Goal: Information Seeking & Learning: Check status

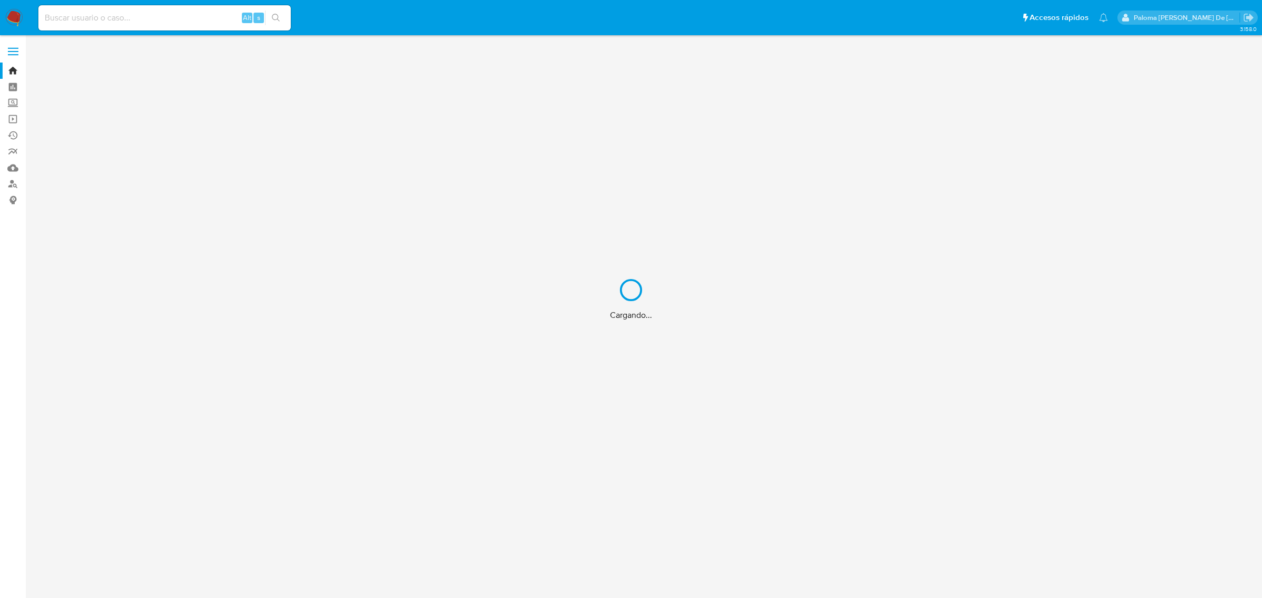
click at [93, 17] on div "Cargando..." at bounding box center [631, 299] width 1262 height 598
click at [130, 16] on div "Cargando..." at bounding box center [631, 299] width 1262 height 598
click at [90, 24] on div "Cargando..." at bounding box center [631, 299] width 1262 height 598
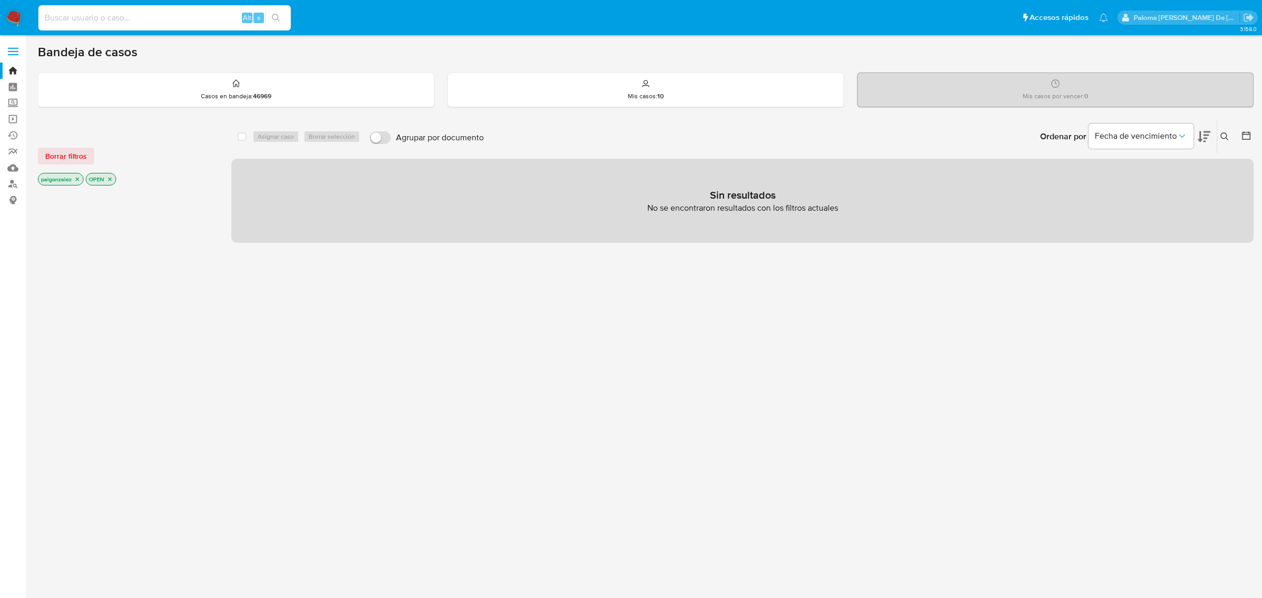
click at [90, 24] on input at bounding box center [164, 18] width 252 height 14
paste input "802160301"
type input "802160301"
click at [274, 22] on icon "search-icon" at bounding box center [276, 18] width 8 height 8
click at [119, 16] on input "802160301" at bounding box center [164, 18] width 252 height 14
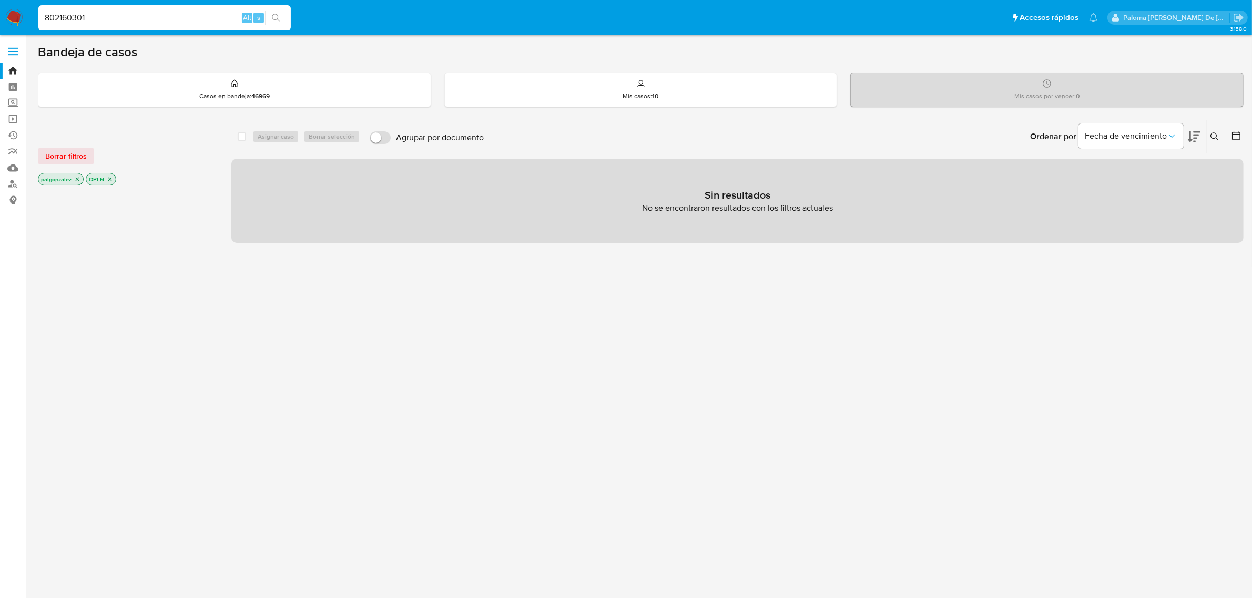
click at [278, 16] on icon "search-icon" at bounding box center [276, 18] width 8 height 8
click at [106, 19] on input "802160301" at bounding box center [164, 18] width 252 height 14
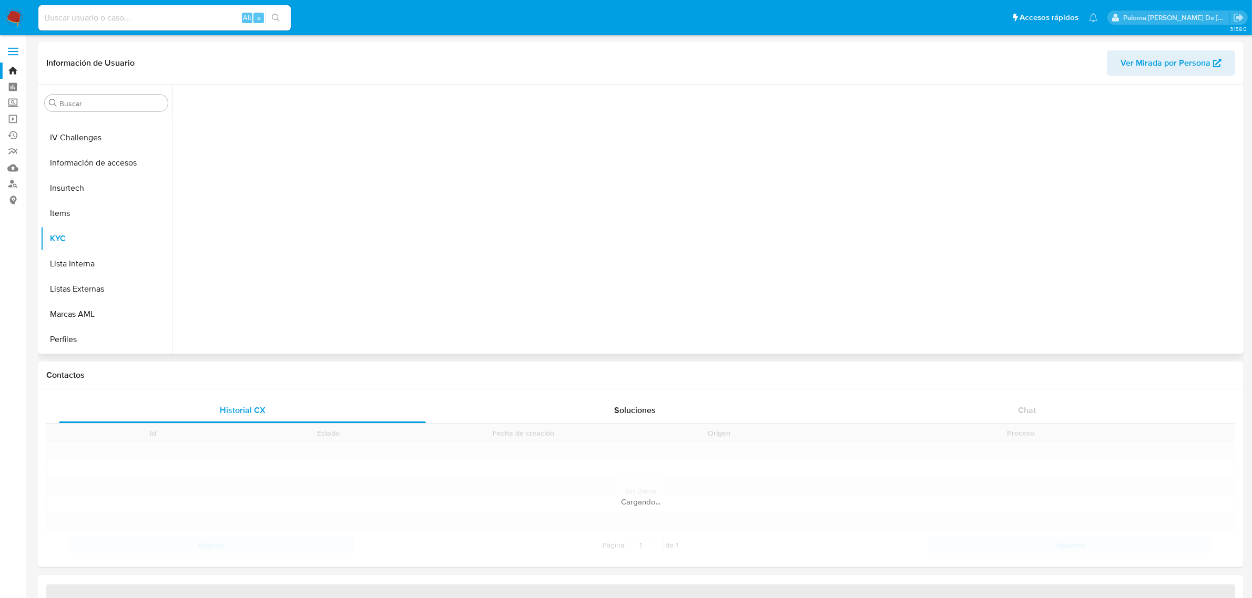
scroll to position [443, 0]
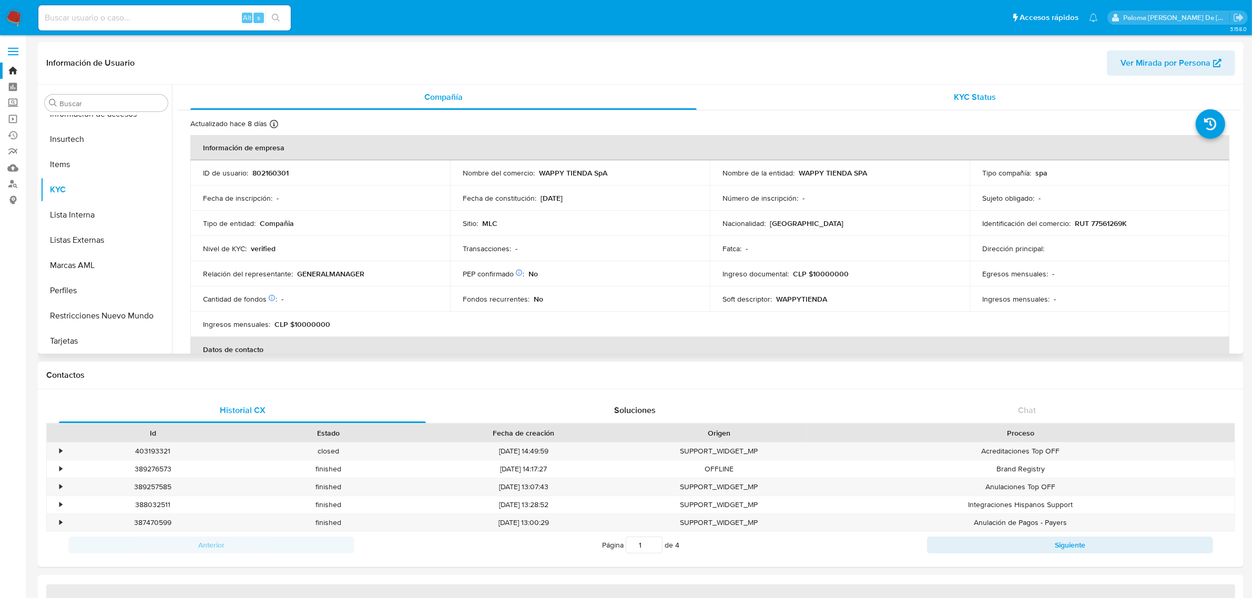
click at [959, 96] on span "KYC Status" at bounding box center [975, 97] width 42 height 12
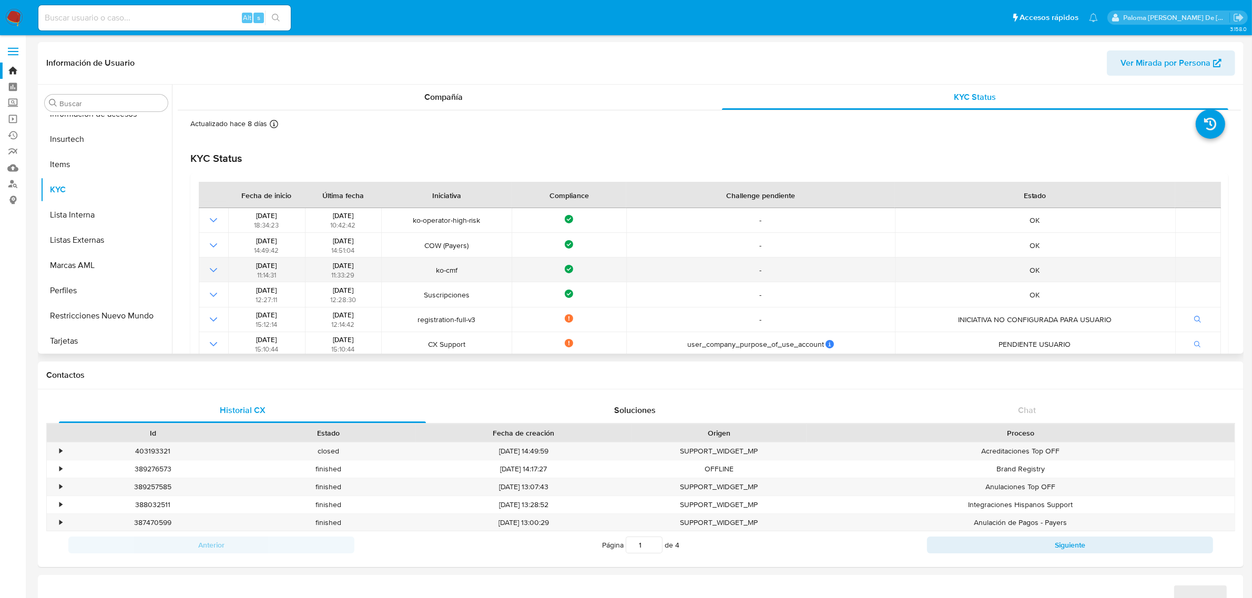
scroll to position [131, 0]
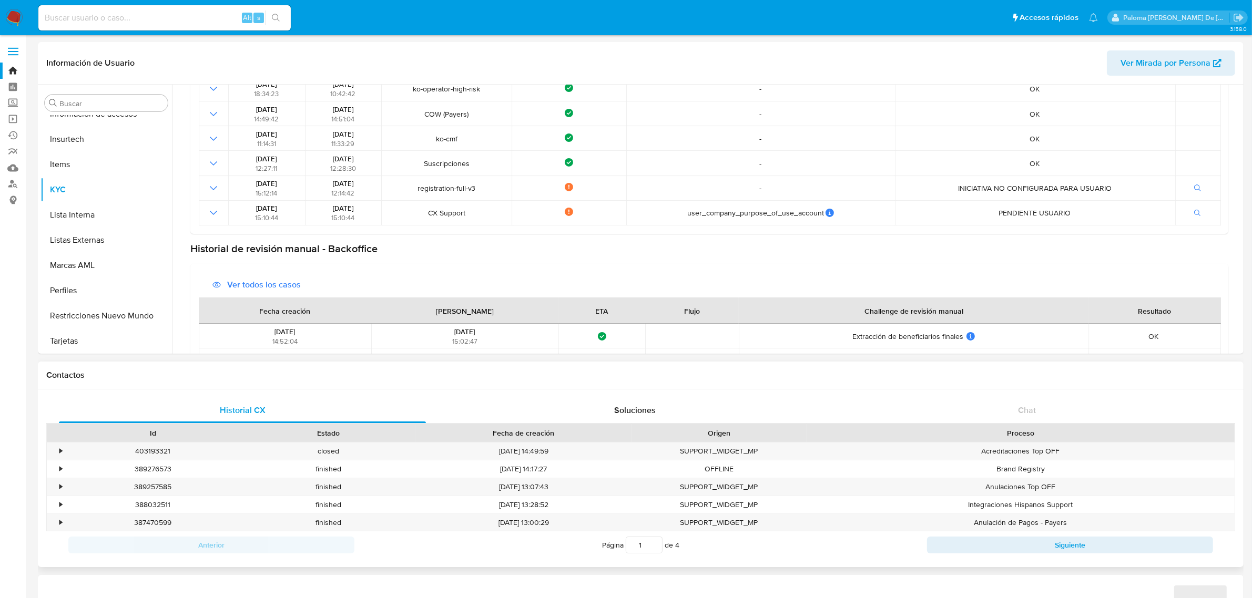
select select "10"
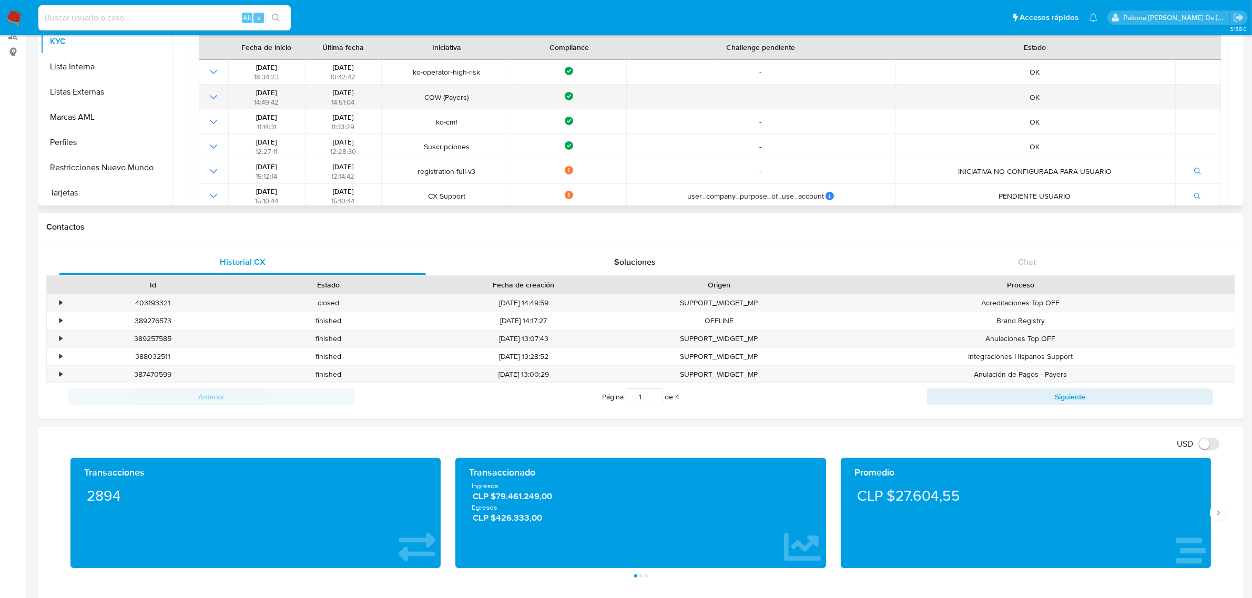
scroll to position [0, 0]
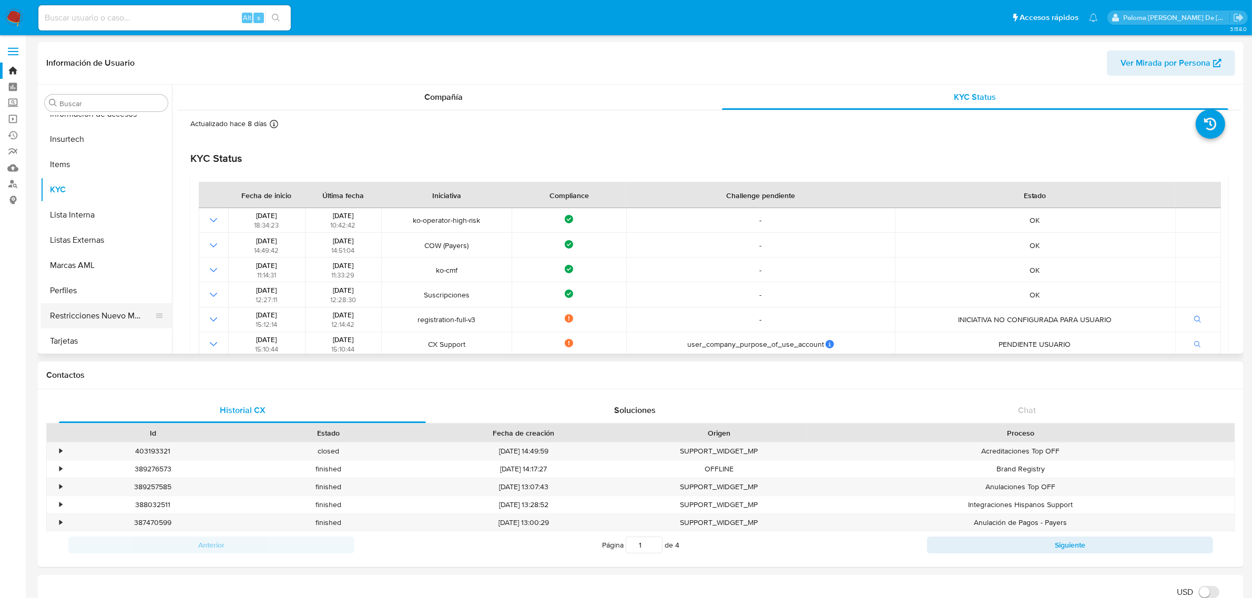
click at [104, 308] on button "Restricciones Nuevo Mundo" at bounding box center [101, 315] width 123 height 25
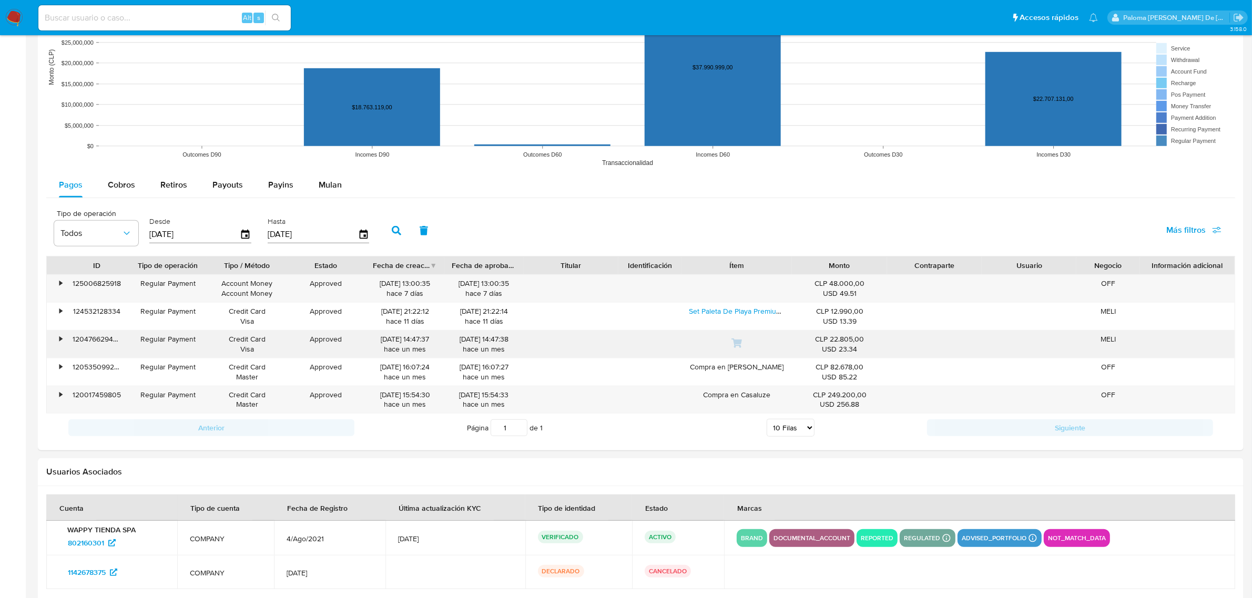
scroll to position [917, 0]
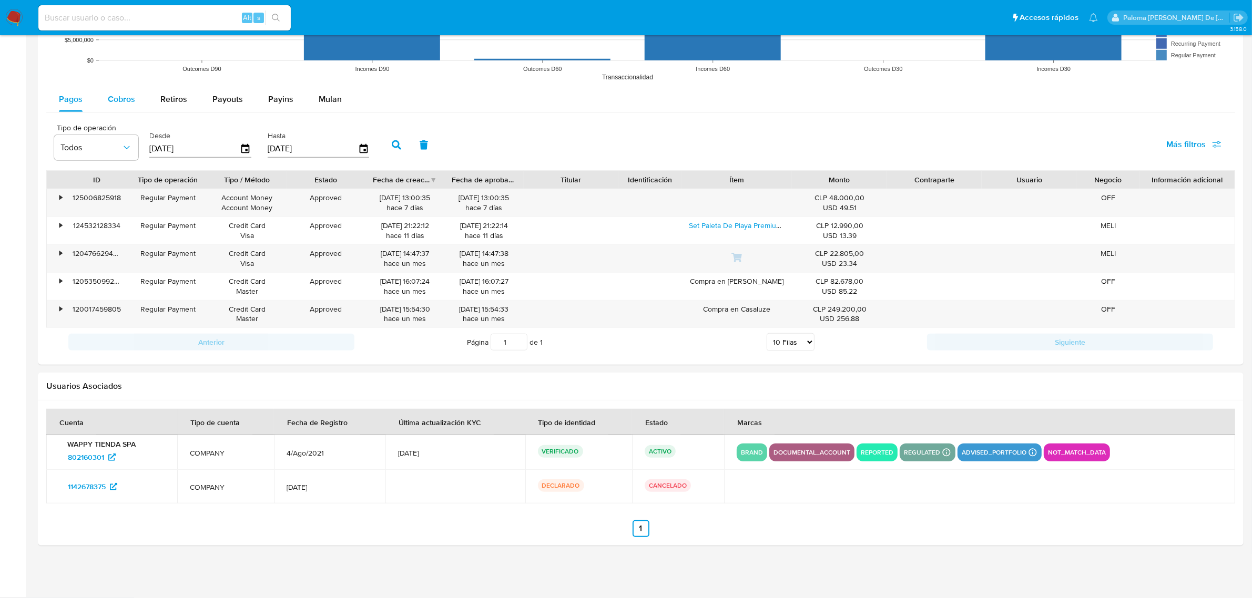
click at [121, 108] on div "Cobros" at bounding box center [121, 99] width 27 height 25
select select "10"
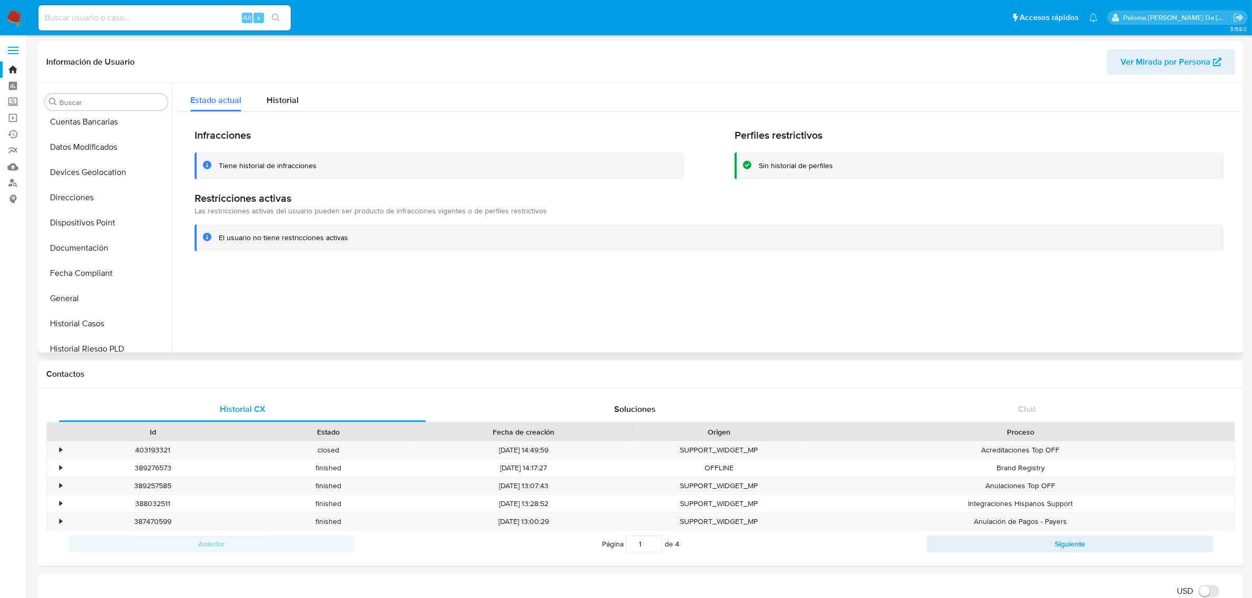
scroll to position [0, 0]
click at [1142, 67] on span "Ver Mirada por Persona" at bounding box center [1166, 62] width 90 height 25
click at [87, 252] on button "Documentación" at bounding box center [101, 249] width 123 height 25
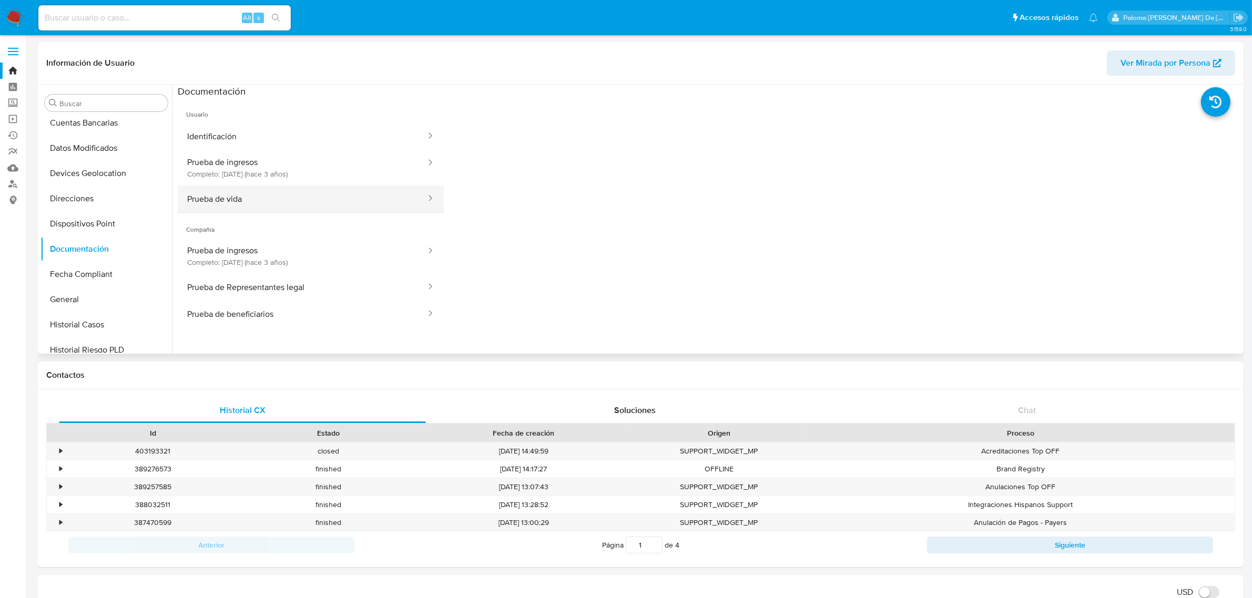
click at [276, 198] on button "Prueba de vida" at bounding box center [302, 199] width 249 height 27
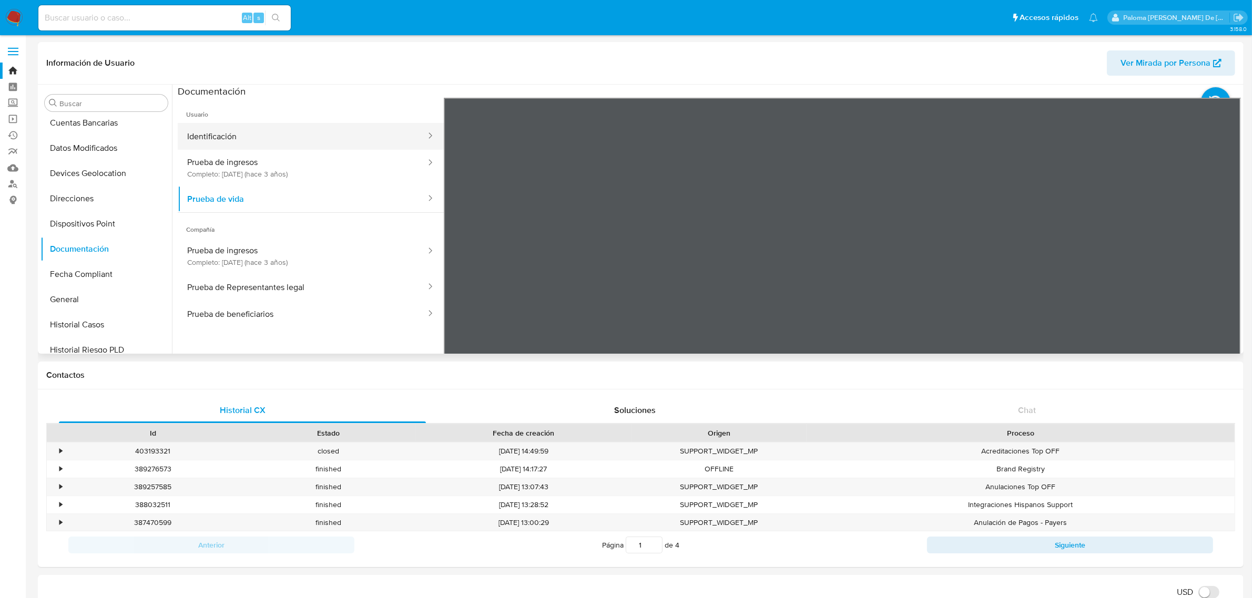
click at [329, 136] on button "Identificación" at bounding box center [302, 136] width 249 height 27
click at [1225, 266] on icon at bounding box center [1227, 268] width 21 height 21
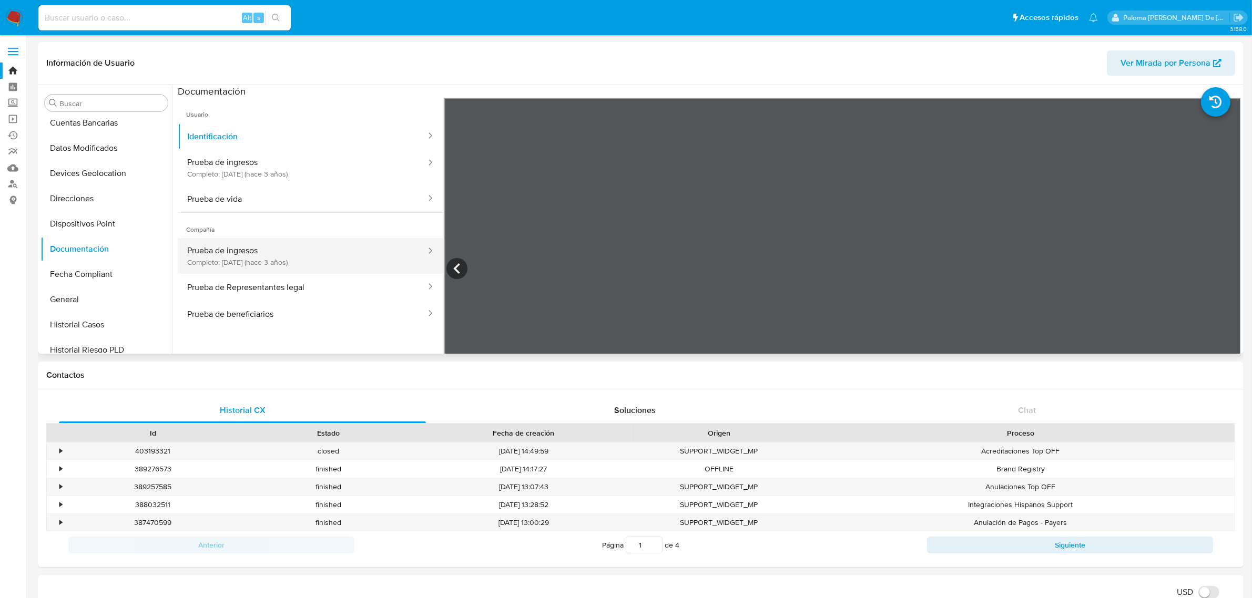
click at [268, 253] on button "Prueba de ingresos Completo: [DATE] (hace 3 años)" at bounding box center [302, 256] width 249 height 36
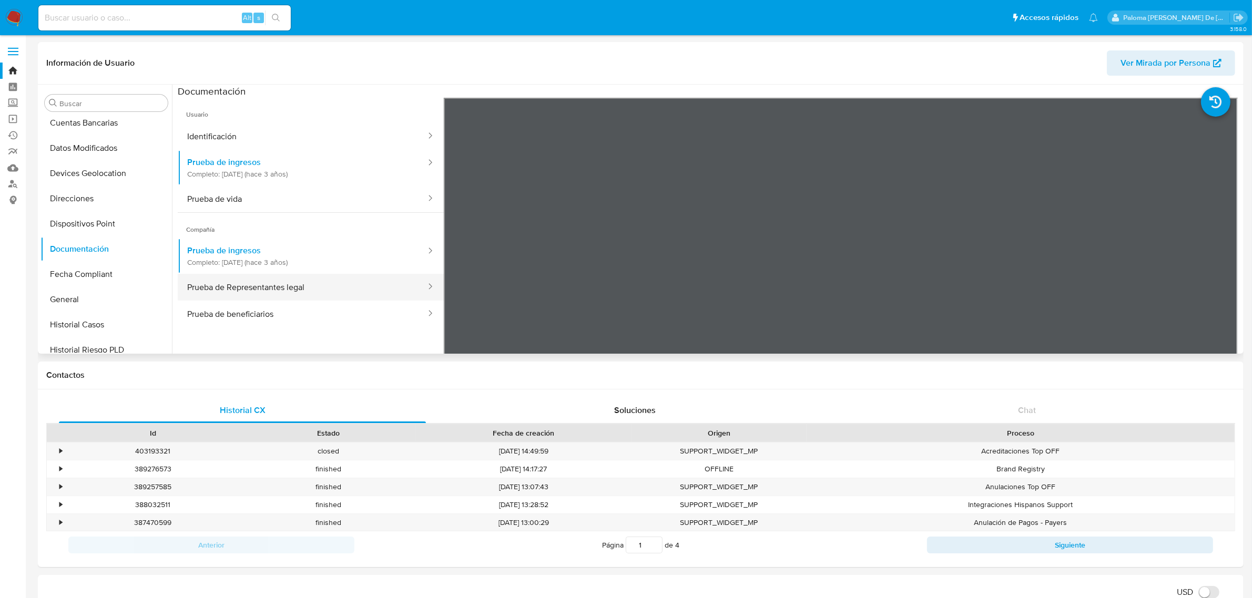
click at [306, 287] on button "Prueba de Representantes legal" at bounding box center [302, 287] width 249 height 27
click at [1232, 267] on icon at bounding box center [1227, 268] width 21 height 21
click at [262, 316] on button "Prueba de beneficiarios" at bounding box center [302, 314] width 249 height 27
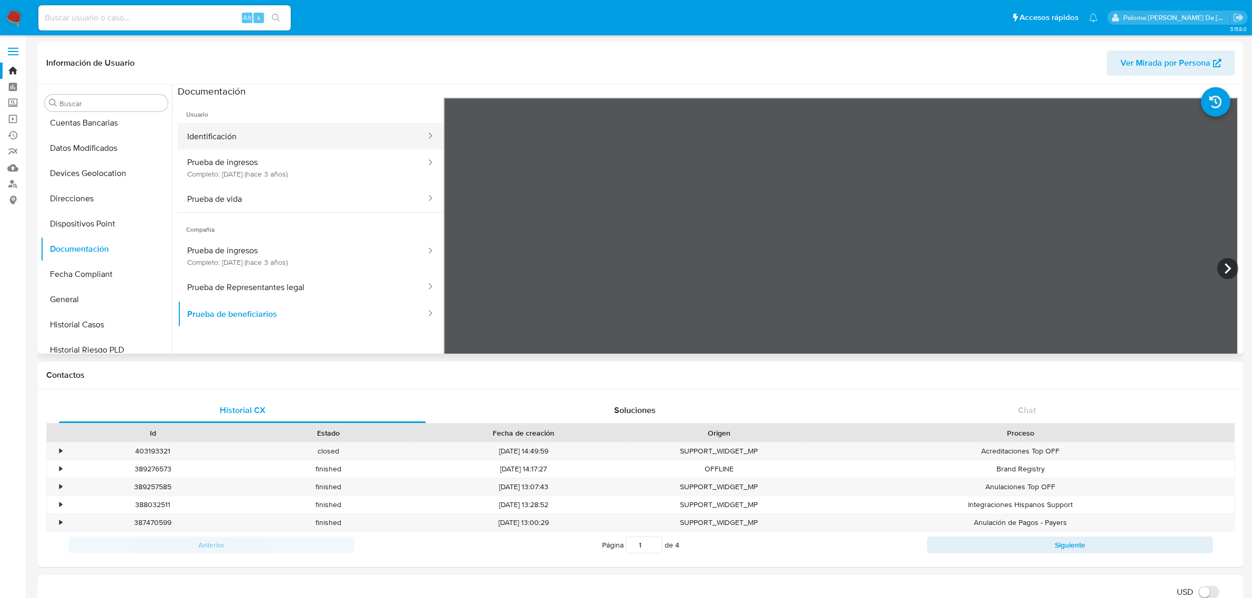
click at [230, 142] on button "Identificación" at bounding box center [302, 136] width 249 height 27
